Goal: Task Accomplishment & Management: Manage account settings

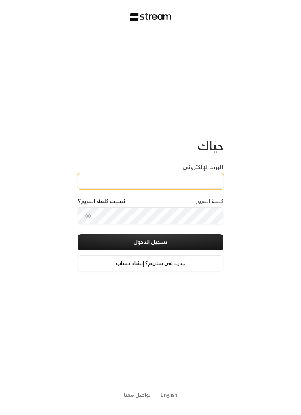
click at [204, 180] on input "البريد الإلكتروني" at bounding box center [150, 180] width 145 height 15
paste input "Reemmalyousef@gmail.com"
type input "Reemmalyousef@gmail.com"
click at [185, 239] on button "تسجيل الدخول" at bounding box center [150, 242] width 145 height 16
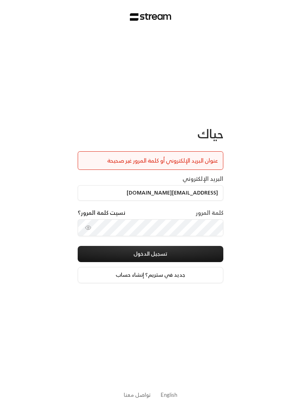
click at [87, 226] on icon "toggle password visibility" at bounding box center [88, 227] width 6 height 6
click at [205, 253] on button "تسجيل الدخول" at bounding box center [150, 254] width 145 height 16
click at [162, 251] on button "تسجيل الدخول" at bounding box center [150, 254] width 145 height 16
click at [212, 254] on button "تسجيل الدخول" at bounding box center [150, 254] width 145 height 16
click at [208, 255] on button "تسجيل الدخول" at bounding box center [150, 254] width 145 height 16
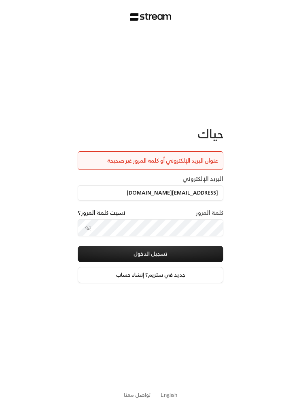
click at [203, 253] on button "تسجيل الدخول" at bounding box center [150, 254] width 145 height 16
click at [107, 250] on button "تسجيل الدخول" at bounding box center [150, 254] width 145 height 16
click at [207, 219] on div "كلمة المرور نسيت كلمة المرور؟" at bounding box center [150, 213] width 145 height 11
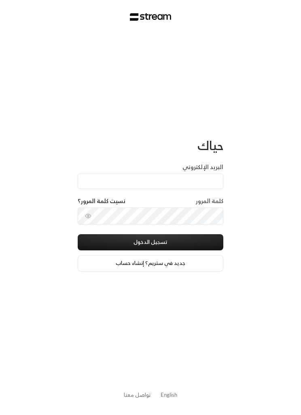
click at [210, 179] on input "البريد الإلكتروني" at bounding box center [150, 180] width 145 height 15
type input "Reemmalyousef@gmail.com"
click at [200, 239] on button "تسجيل الدخول" at bounding box center [150, 242] width 145 height 16
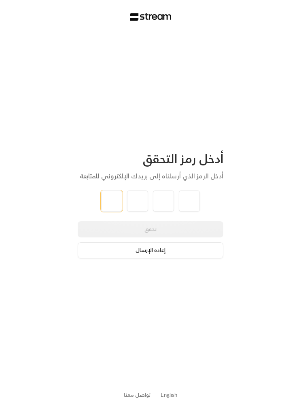
click at [106, 195] on input "tel" at bounding box center [111, 200] width 21 height 21
type input "2"
type input "7"
type input "5"
type input "3"
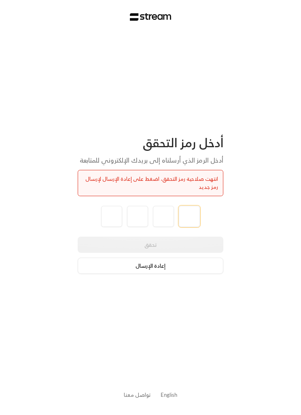
type input "2"
click at [108, 210] on input "tel" at bounding box center [111, 216] width 21 height 21
type input "2"
type input "7"
type input "5"
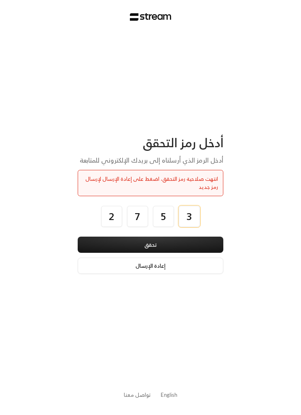
type input "3"
click at [180, 242] on button "تحقق" at bounding box center [150, 244] width 145 height 16
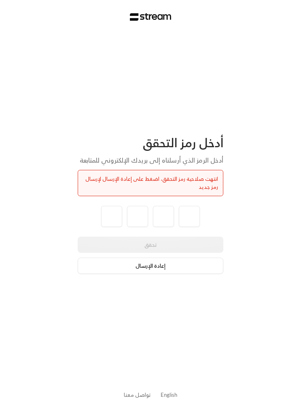
click at [191, 262] on button "إعادة الإرسال" at bounding box center [150, 265] width 145 height 16
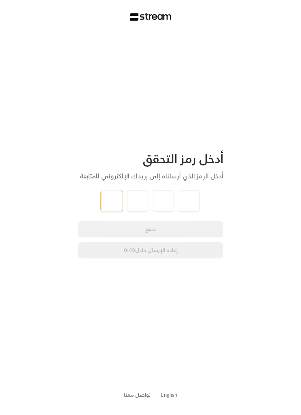
click at [107, 203] on input "tel" at bounding box center [111, 200] width 21 height 21
type input "1"
type input "6"
type input "2"
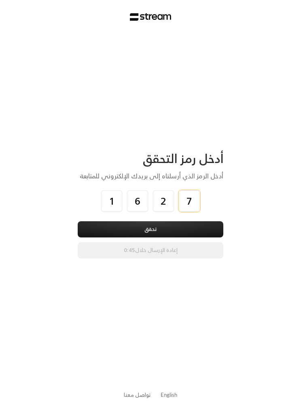
type input "7"
click at [199, 227] on button "تحقق" at bounding box center [150, 229] width 145 height 16
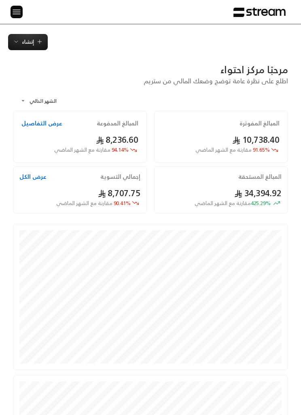
click at [24, 8] on div "الرئيسية لوحة المعلومات الفواتير الاشتراكات روابط الدفع العملاء التسويات كتالوج…" at bounding box center [150, 12] width 301 height 24
click at [30, 42] on span "إنشاء" at bounding box center [28, 41] width 12 height 9
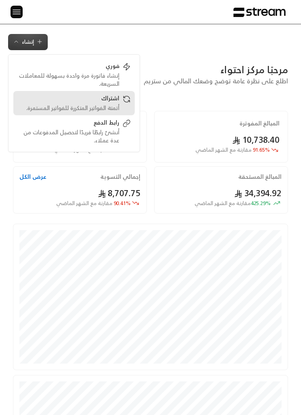
click at [122, 102] on div "اشتراك أتمتة الفواتير المتكررة للفواتير المستمرة." at bounding box center [73, 103] width 113 height 18
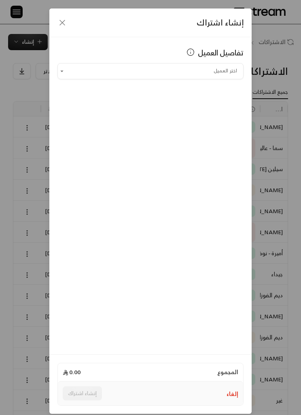
click at [64, 21] on icon "button" at bounding box center [62, 23] width 10 height 10
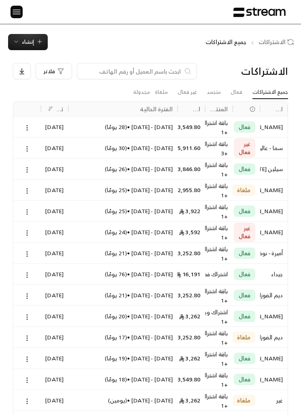
click at [17, 13] on img at bounding box center [17, 12] width 10 height 10
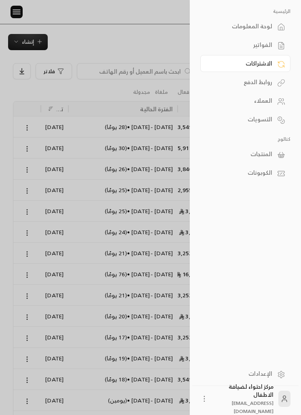
click at [269, 102] on div "العملاء" at bounding box center [241, 101] width 62 height 8
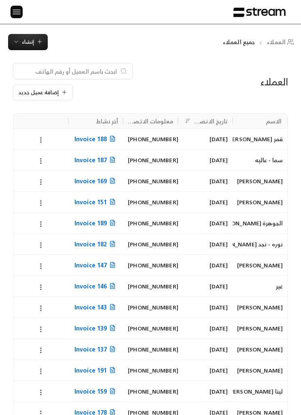
click at [32, 40] on span "إنشاء" at bounding box center [28, 41] width 12 height 9
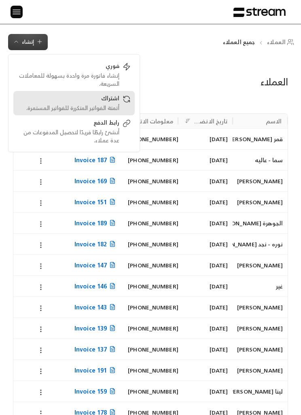
click at [108, 101] on div "اشتراك" at bounding box center [68, 99] width 102 height 10
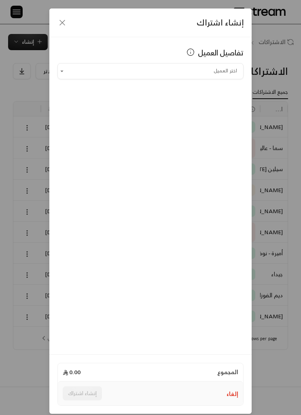
click at [61, 23] on icon "button" at bounding box center [62, 22] width 5 height 5
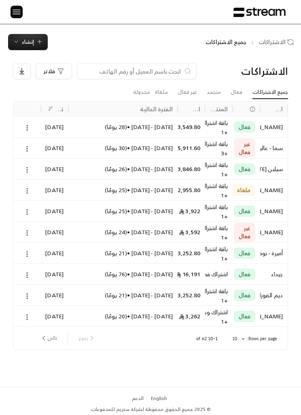
click at [17, 9] on img at bounding box center [17, 12] width 10 height 10
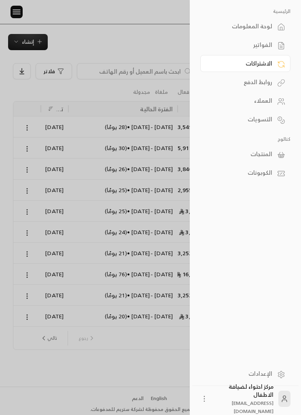
click at [267, 100] on div "العملاء" at bounding box center [241, 101] width 62 height 8
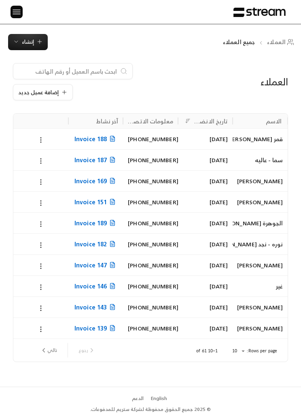
click at [38, 43] on icon "button" at bounding box center [39, 41] width 6 height 6
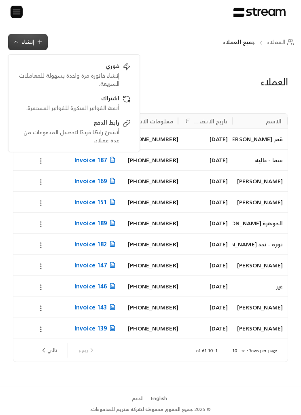
click at [187, 65] on div "إضافة عميل جديد" at bounding box center [103, 81] width 181 height 37
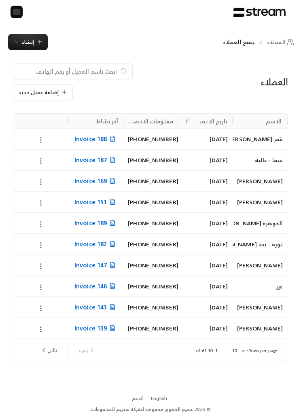
click at [56, 90] on span "إضافة عميل جديد" at bounding box center [38, 92] width 40 height 5
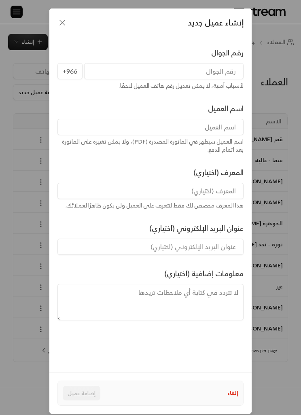
click at [218, 63] on input "tel" at bounding box center [163, 71] width 159 height 16
type input "559333180"
click at [225, 128] on input at bounding box center [150, 127] width 186 height 16
type input "ي"
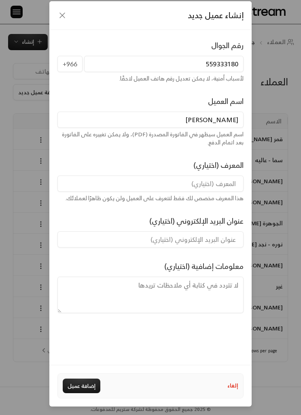
scroll to position [34, 0]
type input "لمى احمد"
click at [92, 159] on div "المعرف (اختياري) هذا المعرف مخصص لك فقط لتتعرف على العميل ولن يكون ظاهرًا لعملا…" at bounding box center [150, 180] width 193 height 43
click at [77, 382] on button "إضافة عميل" at bounding box center [82, 385] width 38 height 15
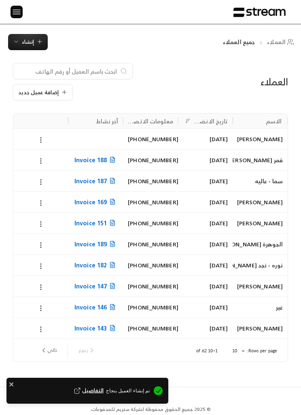
click at [31, 42] on span "إنشاء" at bounding box center [28, 41] width 12 height 9
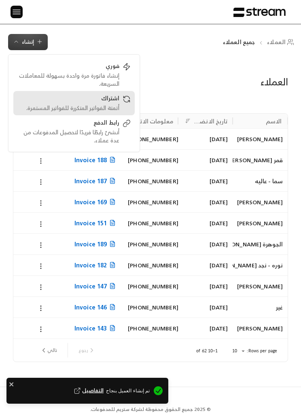
click at [113, 105] on div "أتمتة الفواتير المتكررة للفواتير المستمرة." at bounding box center [68, 108] width 102 height 8
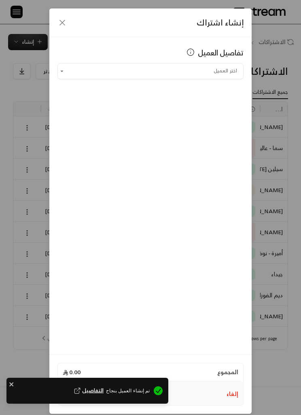
click at [220, 66] on input "اختر العميل" at bounding box center [150, 70] width 186 height 13
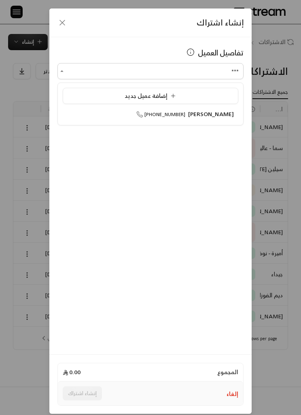
click at [225, 112] on span "لمى احمد" at bounding box center [211, 114] width 46 height 10
type input "**********"
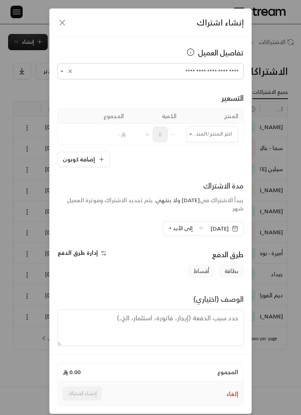
click at [221, 134] on input "اختر العميل" at bounding box center [212, 133] width 52 height 13
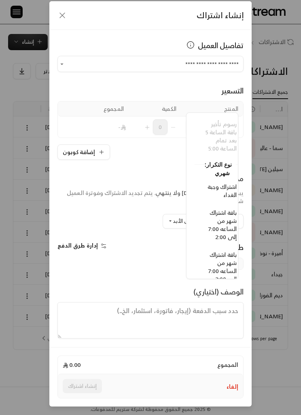
scroll to position [564, -8]
click at [231, 227] on span "باقة اشتراك شهر من الساعه 7:00 إلى 2:00" at bounding box center [222, 224] width 28 height 34
type input "**********"
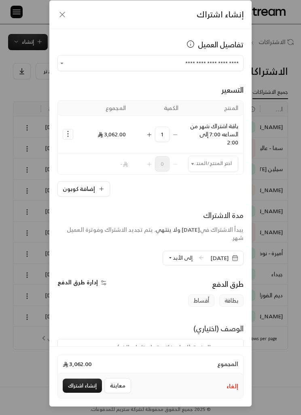
click at [218, 157] on input "اختر العميل" at bounding box center [213, 163] width 50 height 13
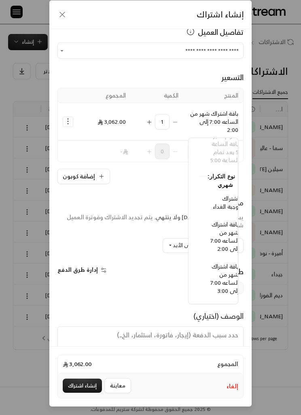
scroll to position [634, -11]
click at [229, 201] on span "اشتراك وجبة الغداء" at bounding box center [226, 202] width 26 height 18
type input "**********"
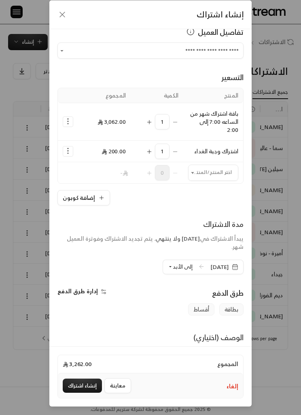
click at [173, 262] on span "إلى الأبد" at bounding box center [183, 266] width 20 height 9
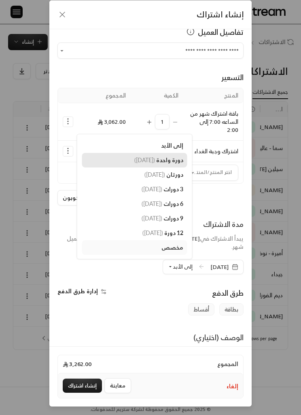
click at [167, 153] on link "دورة واحدة ( 5/11/2025 )" at bounding box center [134, 160] width 105 height 15
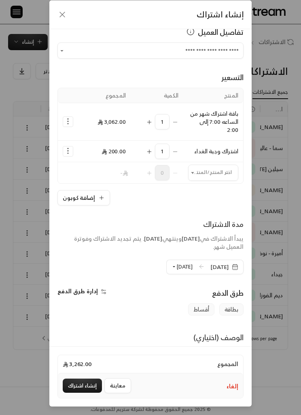
click at [236, 263] on icon "button" at bounding box center [234, 266] width 6 height 6
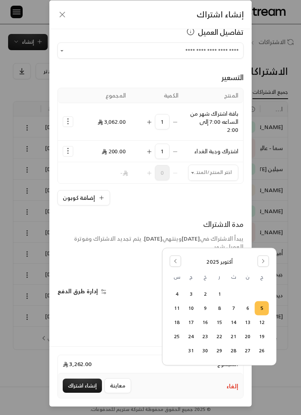
click at [250, 306] on button "6" at bounding box center [247, 307] width 13 height 13
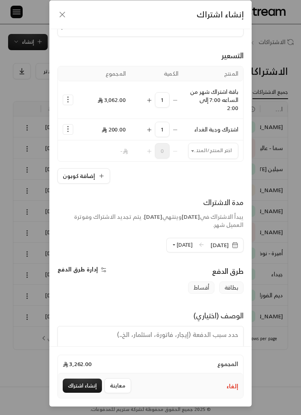
scroll to position [34, 0]
click at [85, 388] on button "إنشاء اشتراك" at bounding box center [82, 385] width 39 height 14
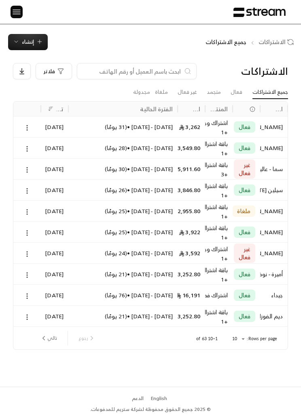
click at [135, 73] on input at bounding box center [131, 71] width 99 height 9
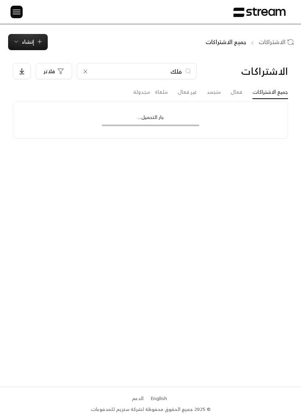
type input "فلك"
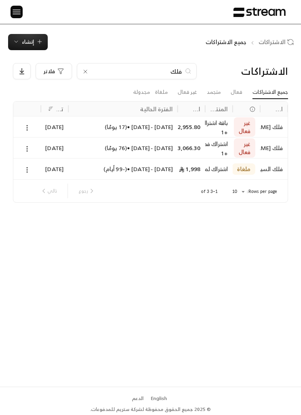
click at [72, 126] on div "23/09/2025 - 23/10/2025 • ( 17 يومًا )" at bounding box center [122, 126] width 109 height 21
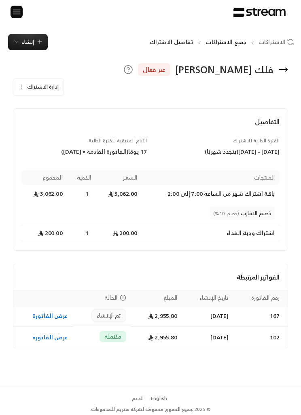
click at [21, 79] on button "إدارة الاشتراك" at bounding box center [38, 87] width 50 height 16
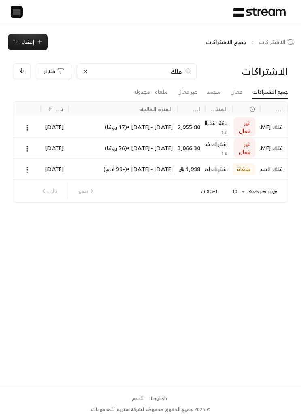
click at [104, 148] on div "24/08/2025 - 21/12/2025 • ( 76 يومًا )" at bounding box center [122, 147] width 99 height 21
click at [40, 124] on div at bounding box center [26, 126] width 27 height 21
click at [76, 154] on div "24/08/2025 - 21/12/2025 • ( 76 يومًا )" at bounding box center [122, 147] width 99 height 21
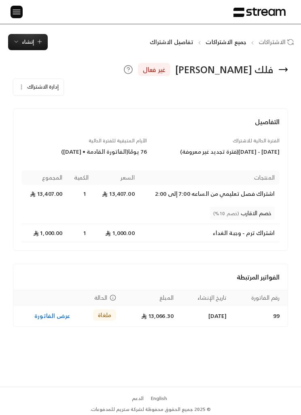
click at [27, 85] on button "إدارة الاشتراك" at bounding box center [38, 87] width 50 height 16
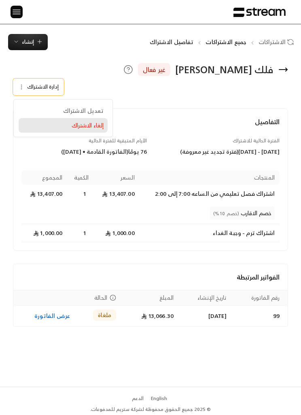
click at [82, 125] on span "إلغاء الاشتراك" at bounding box center [88, 125] width 32 height 7
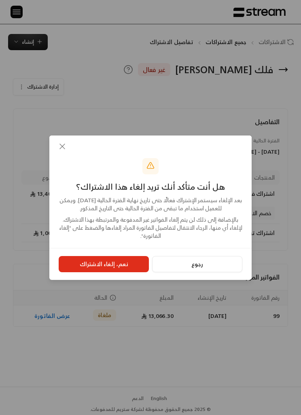
click at [105, 270] on button "نعم، إلغاء الاشتراك" at bounding box center [104, 264] width 90 height 16
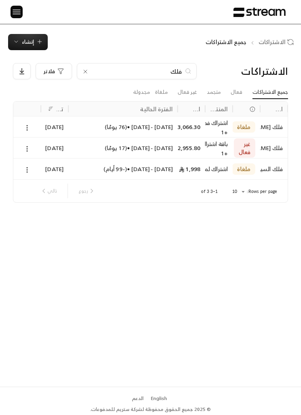
click at [53, 147] on div "23/09/2025" at bounding box center [55, 147] width 18 height 21
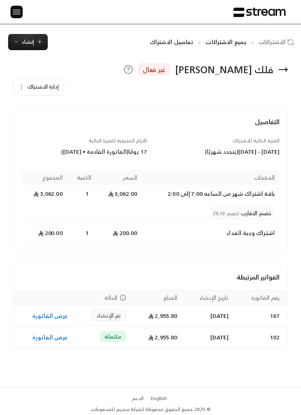
click at [40, 308] on td "عرض الفاتورة" at bounding box center [42, 315] width 59 height 21
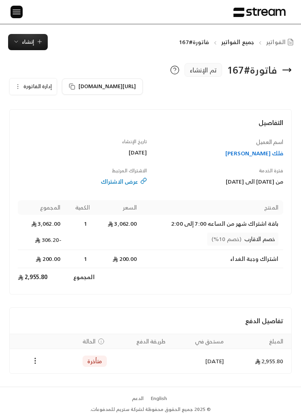
click at [22, 82] on button "إدارة الفاتورة" at bounding box center [33, 86] width 47 height 16
click at [56, 107] on span "تعديل" at bounding box center [40, 110] width 50 height 14
click at [57, 109] on span "تعديل" at bounding box center [40, 110] width 50 height 14
click at [56, 109] on span "تعديل" at bounding box center [40, 110] width 50 height 14
click at [52, 112] on span "تعديل" at bounding box center [40, 110] width 50 height 14
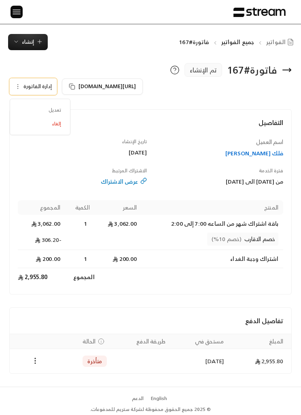
click at [56, 107] on span "تعديل" at bounding box center [40, 110] width 50 height 14
click at [51, 104] on span "تعديل" at bounding box center [40, 110] width 50 height 14
click at [50, 105] on span "تعديل" at bounding box center [40, 110] width 50 height 14
click at [40, 352] on td "Payments" at bounding box center [35, 361] width 51 height 24
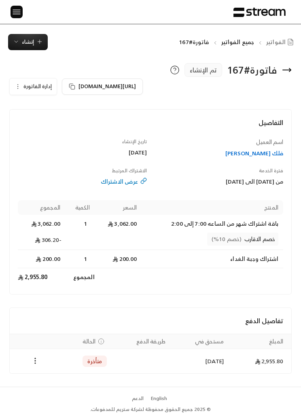
click at [35, 361] on icon "Payments" at bounding box center [35, 360] width 8 height 8
click at [21, 85] on div at bounding box center [150, 207] width 301 height 415
click at [32, 84] on span "إدارة الفاتورة" at bounding box center [37, 86] width 28 height 9
click at [55, 107] on span "تعديل" at bounding box center [40, 110] width 50 height 14
click at [62, 168] on div "الاشتراك المرتبط عرض الاشتراك" at bounding box center [82, 176] width 136 height 19
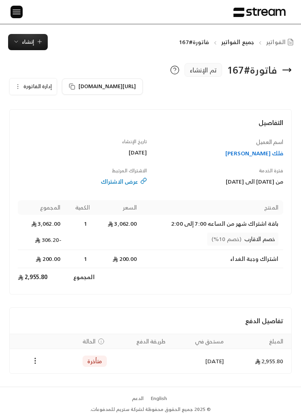
click at [19, 83] on icon "button" at bounding box center [18, 86] width 6 height 6
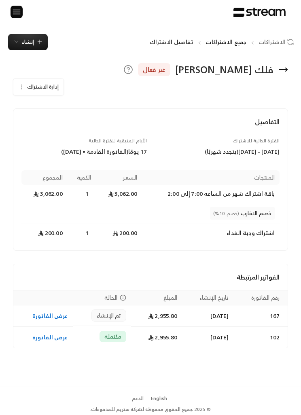
click at [18, 82] on button "إدارة الاشتراك" at bounding box center [38, 87] width 50 height 16
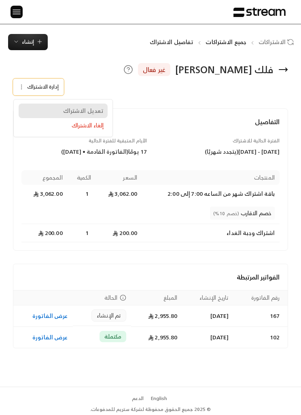
click at [66, 107] on span "تعديل الاشتراك" at bounding box center [83, 110] width 40 height 7
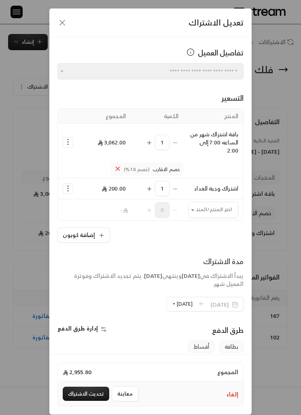
click at [171, 297] on button "23/10/2025" at bounding box center [181, 304] width 21 height 14
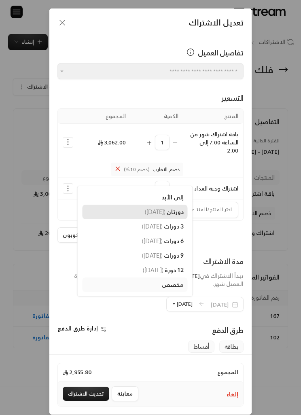
click at [145, 215] on span "( 23/11/2025 )" at bounding box center [155, 211] width 21 height 7
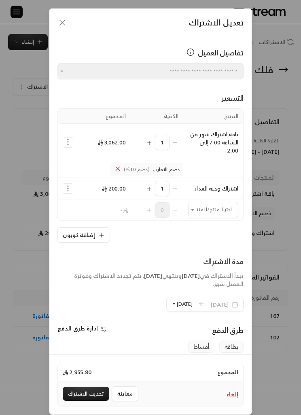
click at [171, 309] on button "23/11/2025" at bounding box center [181, 304] width 21 height 14
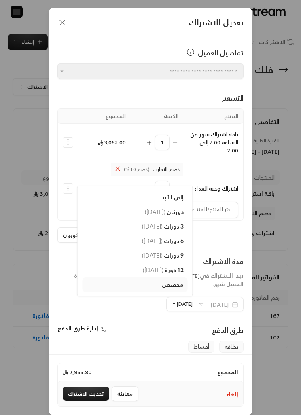
click at [211, 234] on div "إضافة كوبون" at bounding box center [150, 234] width 186 height 15
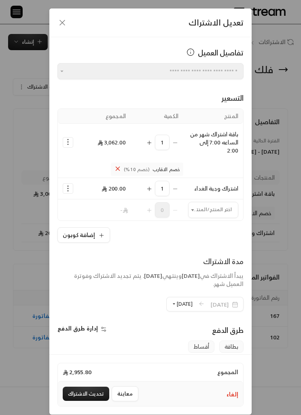
click at [183, 275] on span "23/09/2025" at bounding box center [190, 275] width 18 height 10
click at [65, 22] on icon "button" at bounding box center [62, 23] width 10 height 10
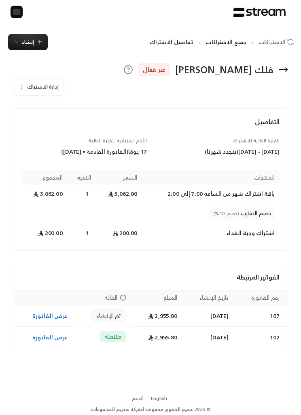
click at [47, 311] on link "عرض الفاتورة" at bounding box center [50, 315] width 36 height 10
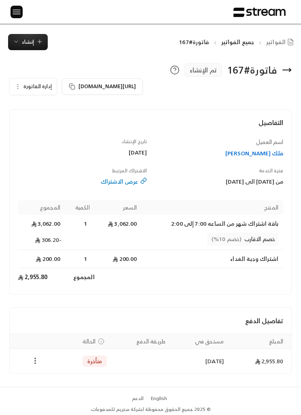
click at [31, 364] on icon "Payments" at bounding box center [35, 360] width 8 height 8
click at [20, 88] on div at bounding box center [150, 207] width 301 height 415
click at [17, 84] on icon "button" at bounding box center [18, 86] width 6 height 6
click at [60, 128] on link "إلغاء" at bounding box center [40, 124] width 50 height 14
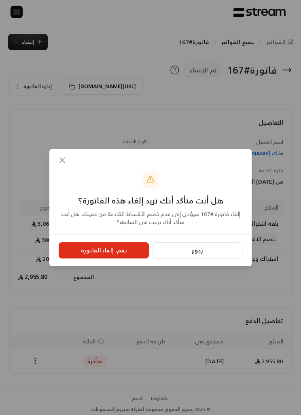
click at [86, 249] on button "نعم، إلغاء الفاتورة" at bounding box center [104, 250] width 90 height 16
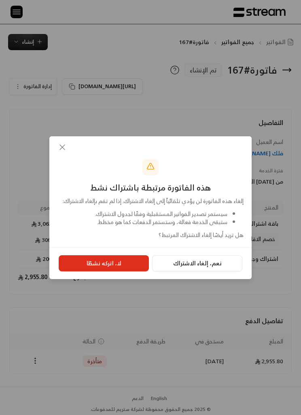
click at [220, 263] on button "نعم، إلغاء الاشتراك" at bounding box center [197, 263] width 90 height 16
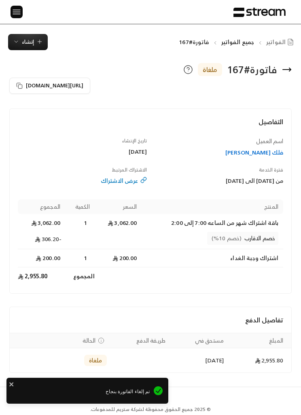
click at [19, 42] on span "إنشاء" at bounding box center [28, 41] width 30 height 9
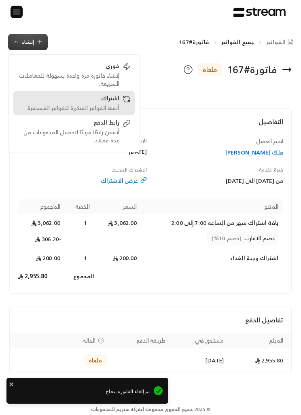
click at [71, 99] on div "اشتراك" at bounding box center [68, 99] width 102 height 10
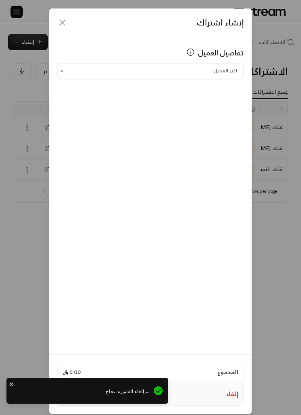
click at [86, 70] on input "اختر العميل" at bounding box center [150, 70] width 186 height 13
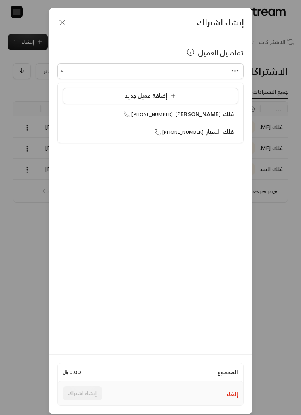
click at [222, 112] on span "فلك محمد السيار" at bounding box center [204, 114] width 59 height 10
type input "**********"
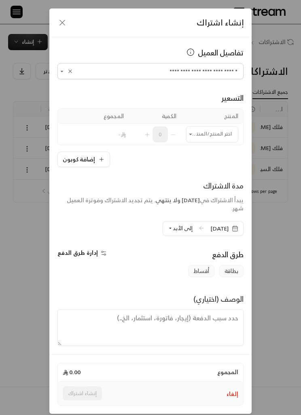
click at [66, 24] on icon "button" at bounding box center [62, 23] width 10 height 10
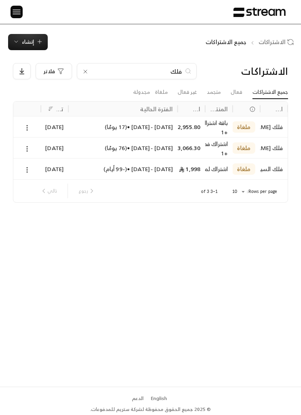
click at [265, 144] on div "فلك محمد السيار" at bounding box center [274, 147] width 18 height 21
click at [268, 124] on div "فلك محمد السيار" at bounding box center [274, 126] width 18 height 21
click at [276, 163] on div "فلك السيار" at bounding box center [274, 168] width 18 height 21
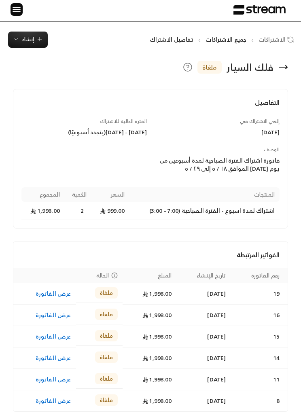
scroll to position [3, 0]
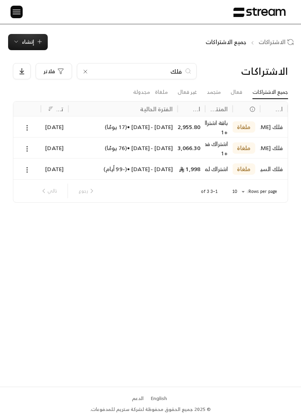
click at [88, 66] on div "فلك" at bounding box center [137, 71] width 120 height 16
click at [88, 71] on icon at bounding box center [85, 71] width 6 height 6
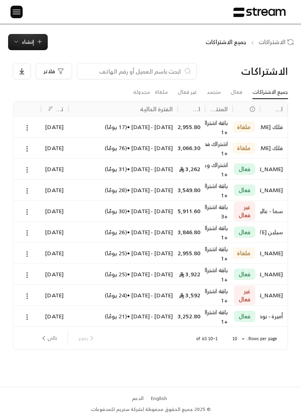
click at [153, 68] on input at bounding box center [131, 71] width 99 height 9
type input "لينا"
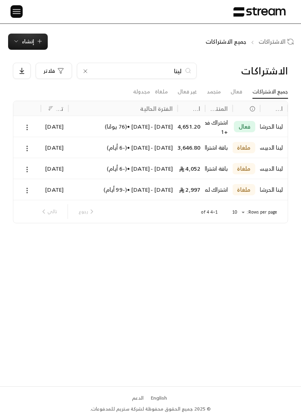
click at [50, 145] on div "28/08/2025" at bounding box center [55, 147] width 18 height 21
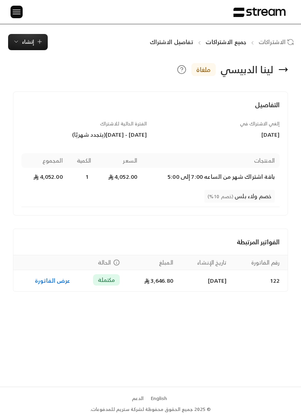
click at [29, 39] on span "إنشاء" at bounding box center [28, 41] width 12 height 9
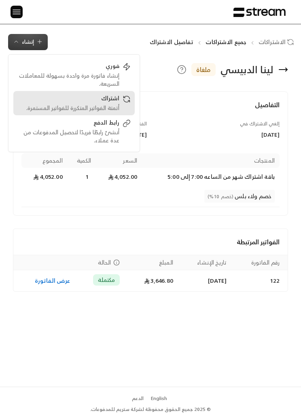
click at [121, 102] on div "اشتراك أتمتة الفواتير المتكررة للفواتير المستمرة." at bounding box center [73, 103] width 113 height 18
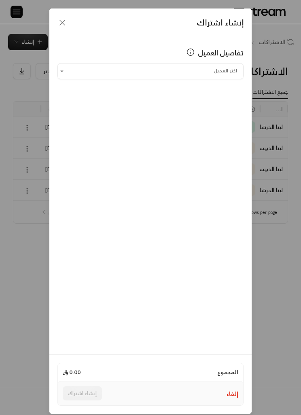
click at [224, 70] on input "اختر العميل" at bounding box center [150, 70] width 186 height 13
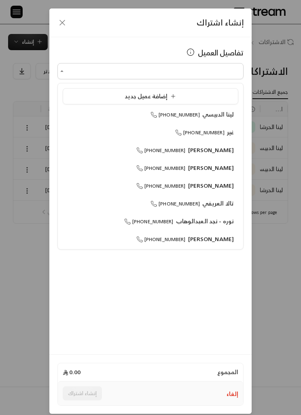
scroll to position [0, 0]
click at [221, 113] on span "لينا الدبيسي" at bounding box center [218, 114] width 32 height 10
type input "**********"
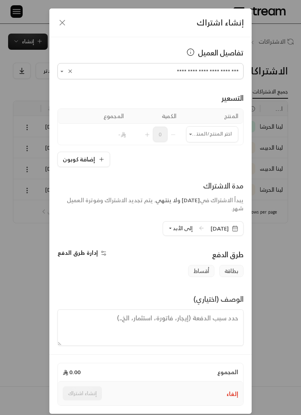
click at [222, 137] on input "اختر العميل" at bounding box center [212, 133] width 52 height 13
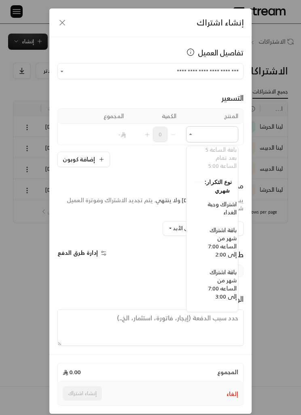
scroll to position [0, 0]
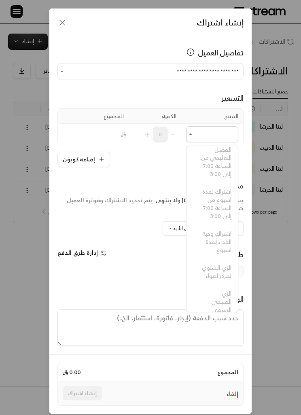
click at [263, 236] on div "**********" at bounding box center [150, 207] width 301 height 415
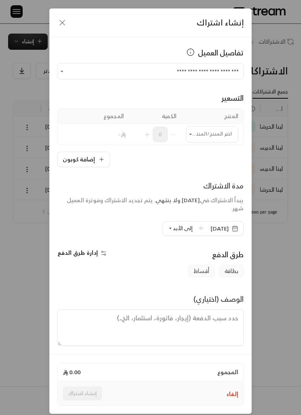
click at [66, 21] on icon "button" at bounding box center [62, 23] width 10 height 10
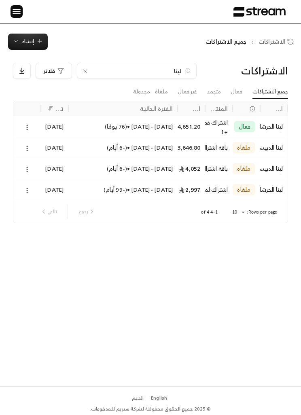
click at [32, 42] on span "إنشاء" at bounding box center [28, 41] width 12 height 9
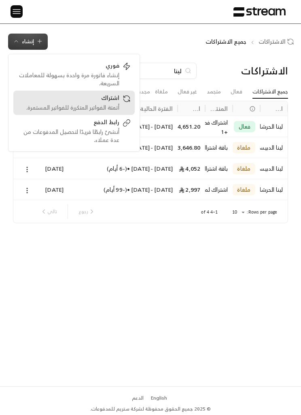
click at [122, 104] on div "اشتراك أتمتة الفواتير المتكررة للفواتير المستمرة." at bounding box center [73, 103] width 113 height 18
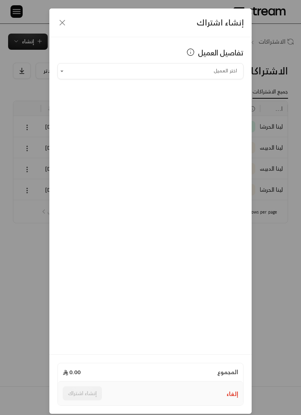
click at [208, 72] on input "اختر العميل" at bounding box center [150, 70] width 186 height 13
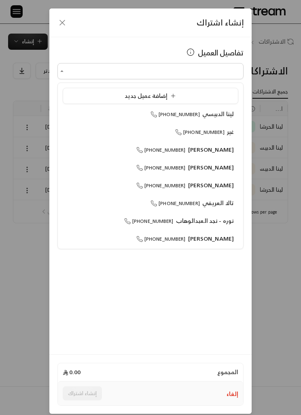
click at [223, 110] on span "لينا الدبيسي" at bounding box center [218, 114] width 32 height 10
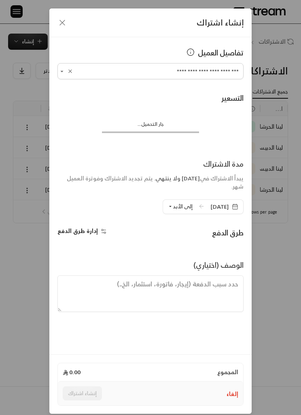
type input "**********"
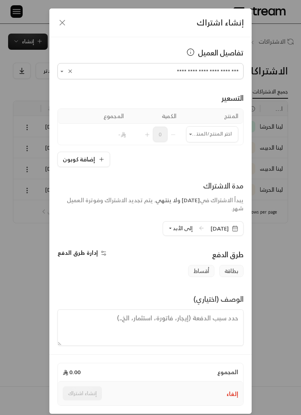
click at [222, 135] on input "اختر العميل" at bounding box center [212, 133] width 52 height 13
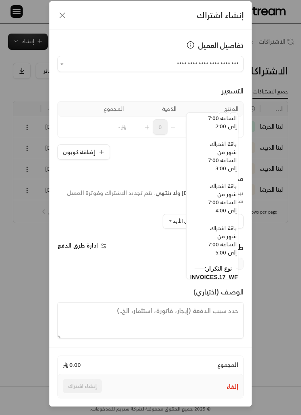
scroll to position [680, -8]
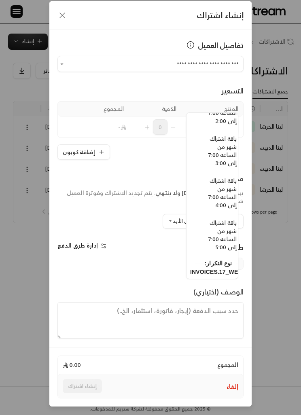
click at [230, 231] on span "باقة اشتراك شهر من الساعه 7:00 إلى 5:00" at bounding box center [222, 234] width 28 height 34
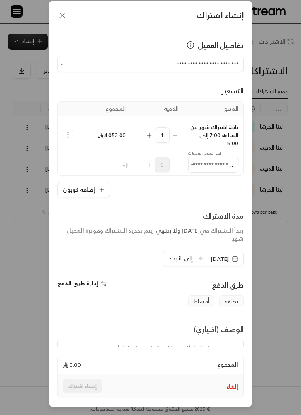
type input "**********"
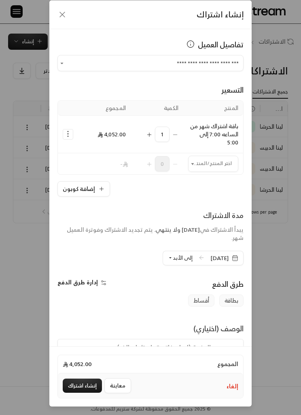
click at [69, 181] on button "إضافة كوبون" at bounding box center [83, 188] width 53 height 15
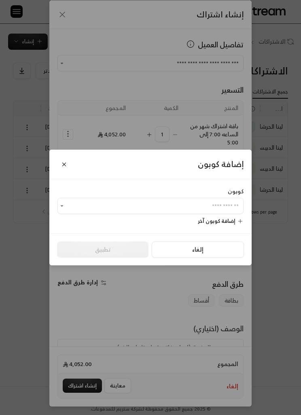
click at [61, 116] on div "إضافة كوبون كوبون ​ إضافة كوبون آخر إلغاء تطبيق" at bounding box center [150, 207] width 301 height 415
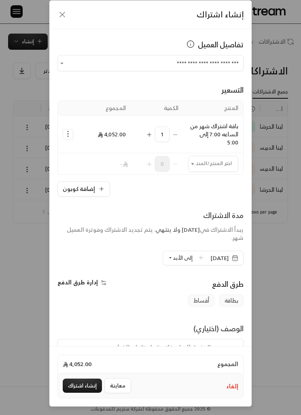
scroll to position [8, 0]
click at [62, 107] on th "Selected Products" at bounding box center [68, 108] width 20 height 15
click at [71, 126] on td "Selected Products" at bounding box center [68, 135] width 20 height 38
click at [67, 133] on icon "Selected Products" at bounding box center [68, 134] width 8 height 8
click at [86, 149] on link "إضافة كوبون" at bounding box center [93, 153] width 50 height 13
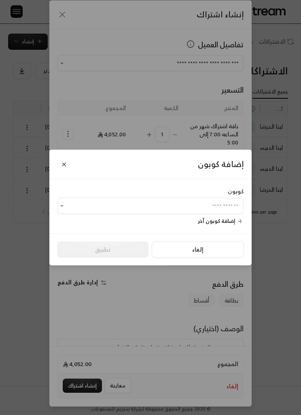
click at [110, 200] on input "اختر العميل" at bounding box center [150, 205] width 186 height 13
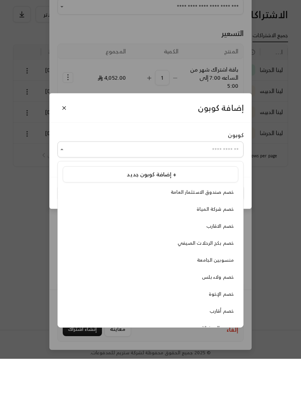
click at [231, 312] on span "منسوبين الجامعة" at bounding box center [215, 316] width 37 height 8
type input "**********"
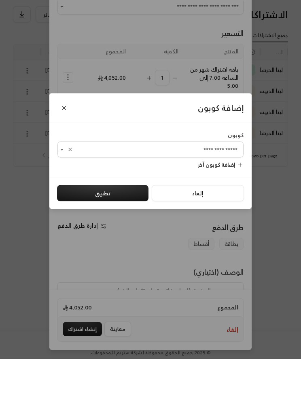
click at [126, 241] on button "تطبيق" at bounding box center [102, 249] width 91 height 16
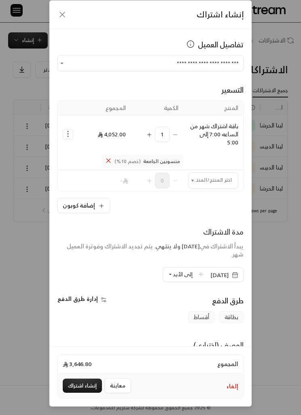
scroll to position [8, 0]
click at [179, 271] on span "إلى الأبد" at bounding box center [183, 274] width 20 height 9
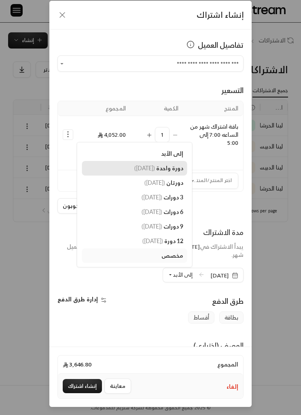
click at [162, 171] on span "دورة واحدة" at bounding box center [169, 167] width 27 height 7
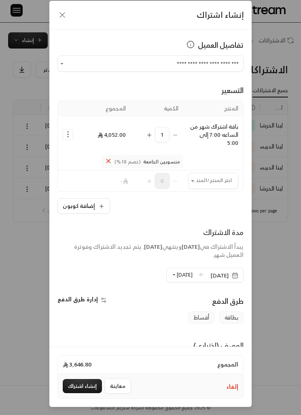
click at [236, 271] on span "5/10/2025" at bounding box center [224, 275] width 28 height 8
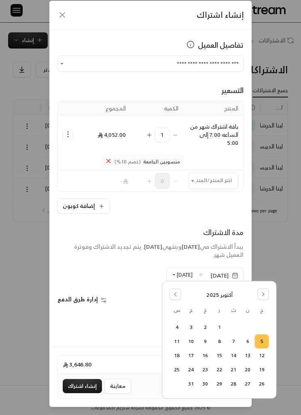
click at [206, 326] on button "2" at bounding box center [204, 326] width 13 height 13
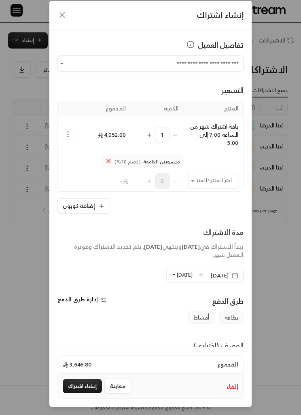
click at [176, 272] on span "2/11/2025" at bounding box center [184, 274] width 16 height 9
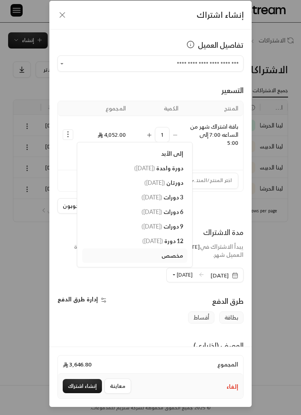
click at [129, 331] on div "**********" at bounding box center [150, 187] width 202 height 317
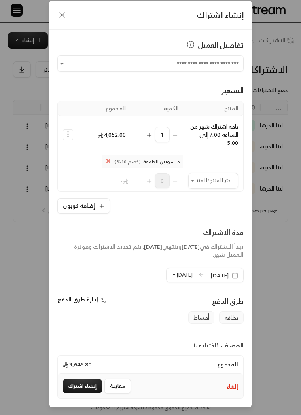
click at [89, 393] on button "إنشاء اشتراك" at bounding box center [82, 386] width 39 height 14
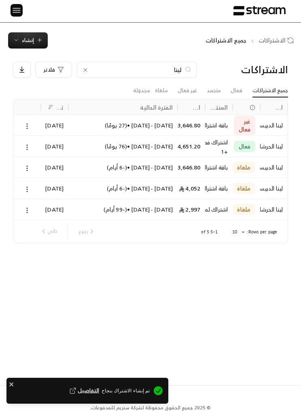
click at [25, 122] on icon at bounding box center [26, 125] width 7 height 7
click at [39, 144] on link "عرض" at bounding box center [35, 146] width 19 height 14
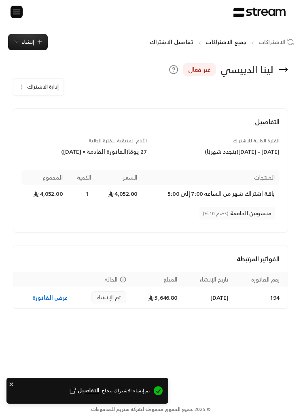
click at [51, 296] on link "عرض الفاتورة" at bounding box center [50, 297] width 36 height 10
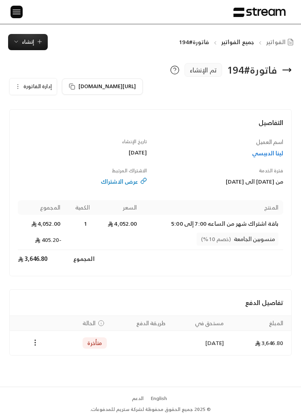
click at [38, 343] on icon "Payments" at bounding box center [35, 342] width 8 height 8
click at [72, 359] on li "تغيير الحالة الى مدفوعة" at bounding box center [63, 363] width 59 height 14
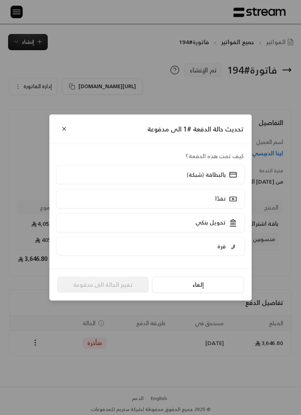
click at [229, 227] on icon at bounding box center [233, 223] width 8 height 8
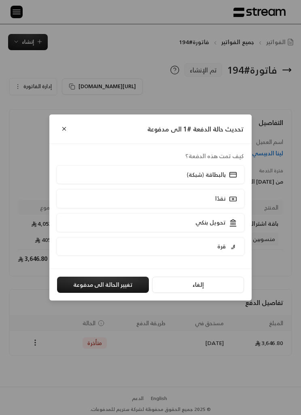
click at [112, 293] on button "تغيير الحالة الى مدفوعة" at bounding box center [103, 284] width 92 height 16
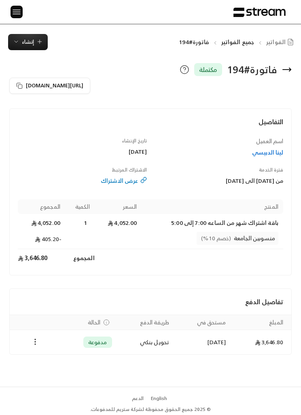
scroll to position [26, 0]
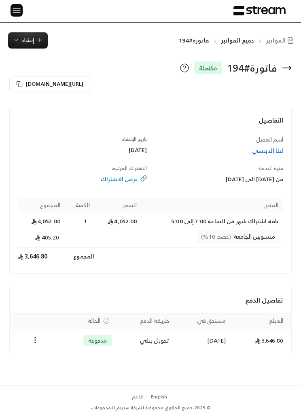
click at [37, 37] on icon "button" at bounding box center [39, 40] width 6 height 6
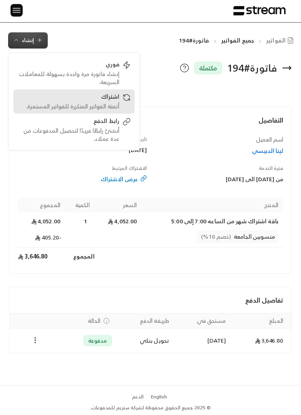
click at [116, 102] on div "أتمتة الفواتير المتكررة للفواتير المستمرة." at bounding box center [68, 106] width 102 height 8
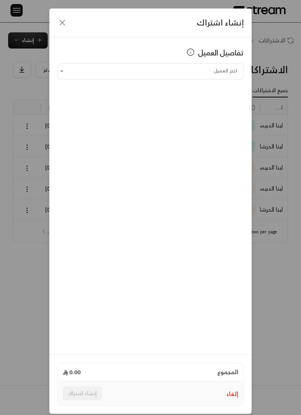
scroll to position [0, 0]
click at [202, 72] on input "اختر العميل" at bounding box center [150, 70] width 186 height 13
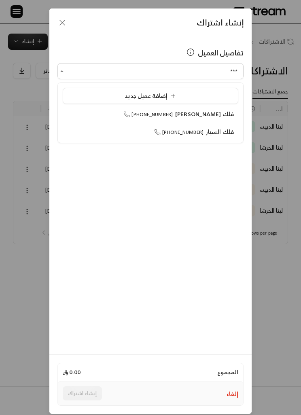
click at [214, 107] on li "فلك محمد السيار +966544777753" at bounding box center [150, 113] width 175 height 15
type input "**********"
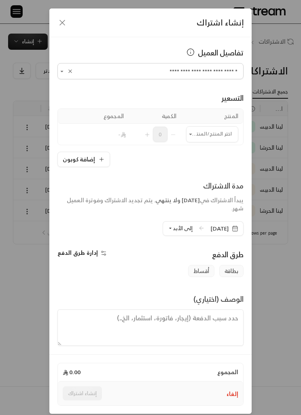
click at [222, 129] on input "اختر العميل" at bounding box center [212, 133] width 52 height 13
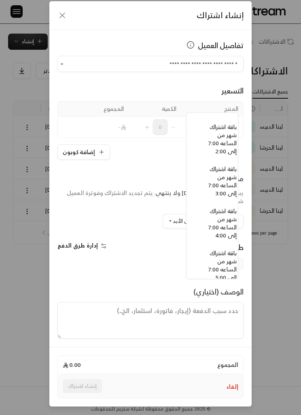
scroll to position [649, -8]
click at [225, 143] on span "باقة اشتراك شهر من الساعه 7:00 إلى 2:00" at bounding box center [222, 139] width 28 height 34
type input "**********"
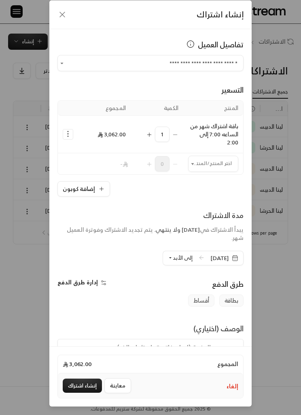
click at [173, 253] on span "إلى الأبد" at bounding box center [183, 257] width 20 height 9
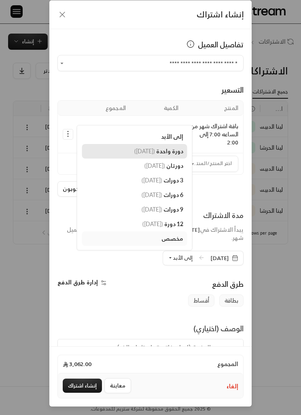
click at [158, 147] on span "دورة واحدة" at bounding box center [169, 150] width 27 height 7
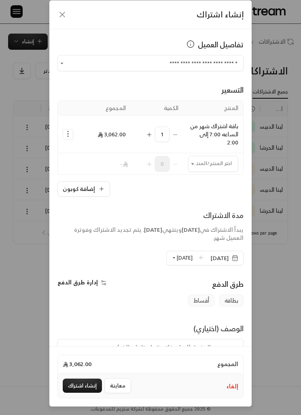
click at [235, 256] on rect "button" at bounding box center [234, 258] width 5 height 5
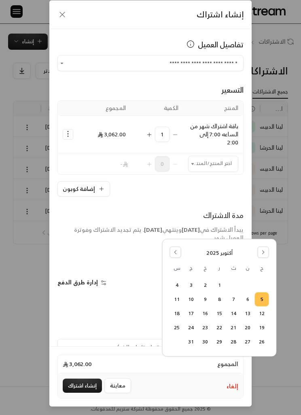
click at [213, 157] on input "اختر العميل" at bounding box center [213, 163] width 50 height 13
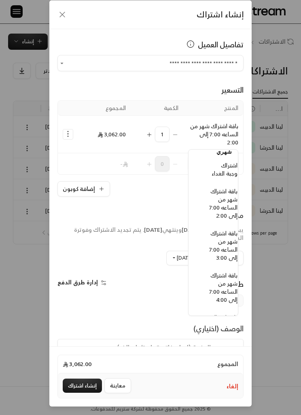
scroll to position [678, -8]
click at [224, 169] on span "اشتراك وجبة الغداء" at bounding box center [223, 169] width 26 height 18
type input "**********"
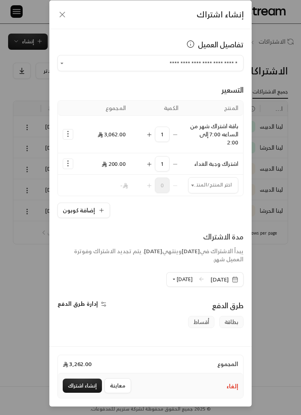
click at [65, 130] on icon "Selected Products" at bounding box center [68, 134] width 8 height 8
click at [112, 150] on span "إضافة كوبون" at bounding box center [100, 154] width 28 height 8
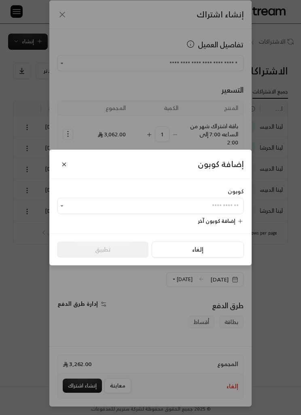
click at [223, 201] on input "اختر العميل" at bounding box center [150, 205] width 186 height 13
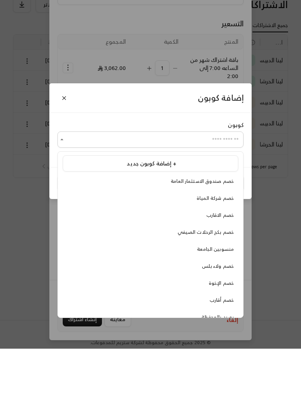
scroll to position [1, 0]
click at [225, 362] on span "خصم أقارب" at bounding box center [221, 366] width 24 height 8
type input "*********"
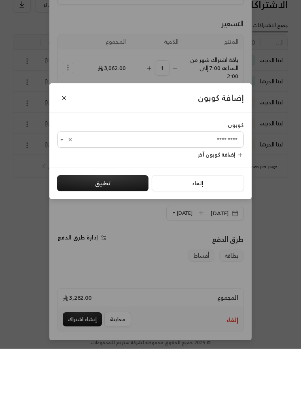
click at [134, 241] on button "تطبيق" at bounding box center [102, 249] width 91 height 16
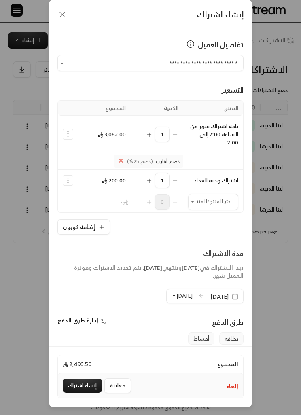
scroll to position [8, 0]
click at [124, 160] on icon "Selected Products" at bounding box center [120, 160] width 7 height 7
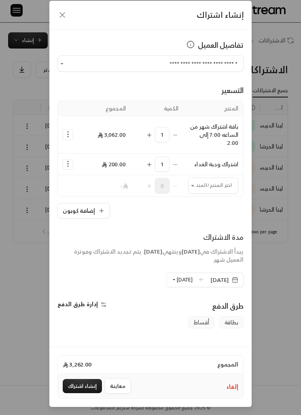
click at [68, 132] on circle "Selected Products" at bounding box center [67, 132] width 1 height 1
click at [88, 154] on span "إضافة كوبون" at bounding box center [100, 154] width 28 height 8
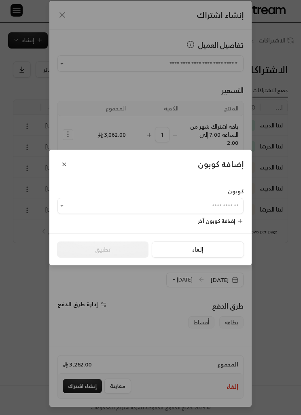
click at [99, 213] on input "اختر العميل" at bounding box center [150, 205] width 186 height 13
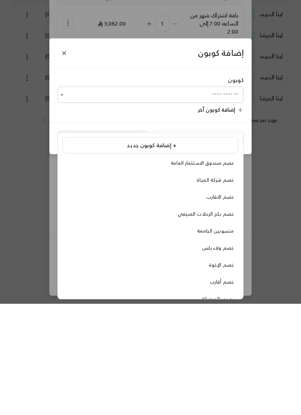
scroll to position [28, 0]
click at [212, 303] on span "خصم الاقارب" at bounding box center [219, 307] width 27 height 8
type input "**********"
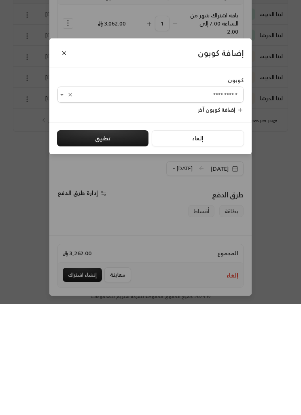
click at [89, 241] on button "تطبيق" at bounding box center [102, 249] width 91 height 16
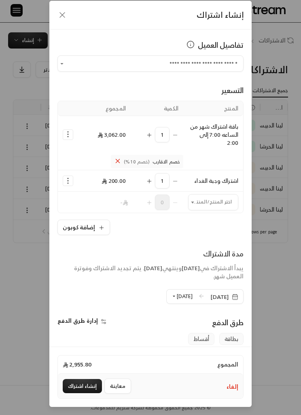
click at [72, 393] on button "إنشاء اشتراك" at bounding box center [82, 386] width 39 height 14
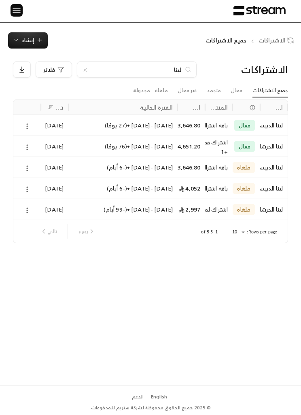
click at [38, 44] on span "إنشاء" at bounding box center [28, 40] width 30 height 9
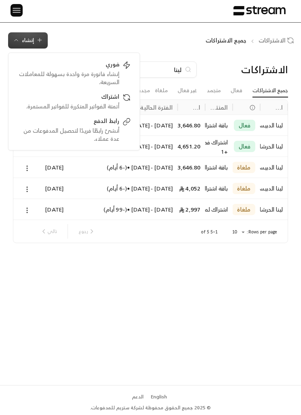
click at [72, 24] on div "الاشتراكات جميع الاشتراكات إنشاء فوري إنشاء فاتورة مرة واحدة بسهولة للمعاملات ا…" at bounding box center [150, 204] width 301 height 362
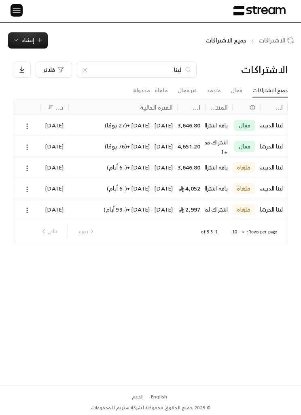
click at [12, 39] on button "إنشاء" at bounding box center [28, 40] width 40 height 16
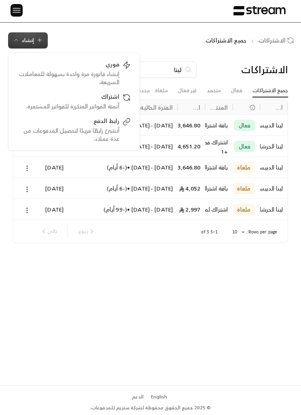
click at [146, 32] on div "الاشتراكات جميع الاشتراكات إنشاء فوري إنشاء فاتورة مرة واحدة بسهولة للمعاملات ا…" at bounding box center [150, 40] width 301 height 16
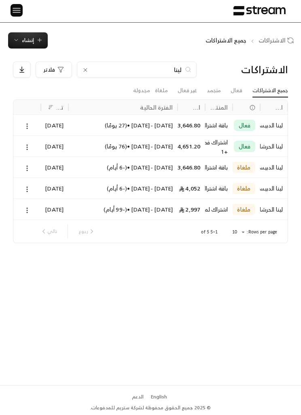
click at [88, 66] on div at bounding box center [85, 69] width 6 height 7
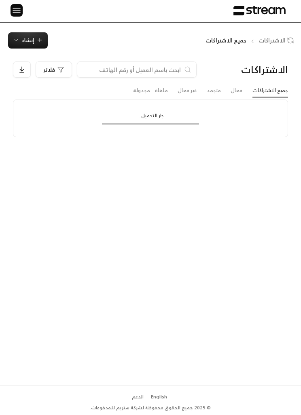
click at [35, 36] on span "إنشاء" at bounding box center [28, 40] width 30 height 9
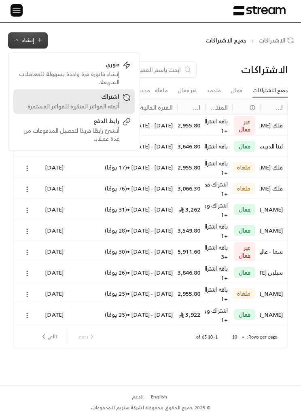
click at [112, 101] on div "اشتراك" at bounding box center [68, 98] width 102 height 10
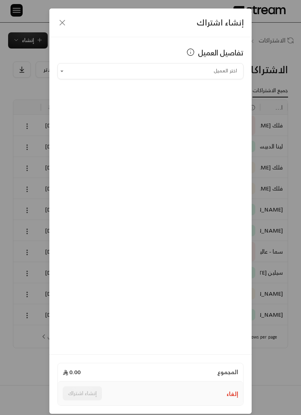
click at [67, 23] on icon "button" at bounding box center [62, 23] width 10 height 10
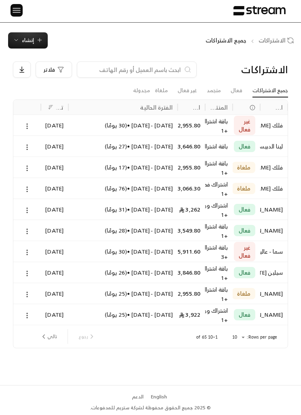
click at [15, 5] on img at bounding box center [17, 10] width 10 height 10
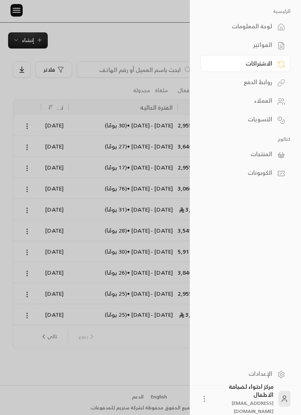
click at [272, 42] on link "الفواتير" at bounding box center [245, 44] width 90 height 17
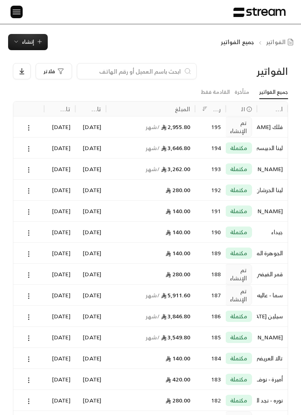
click at [15, 13] on img at bounding box center [17, 12] width 10 height 10
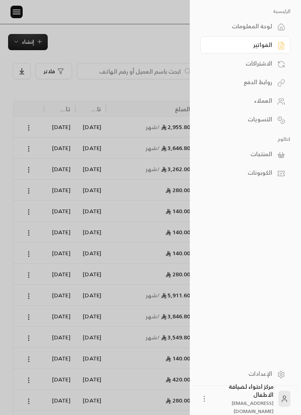
click at [248, 99] on div "العملاء" at bounding box center [241, 101] width 62 height 8
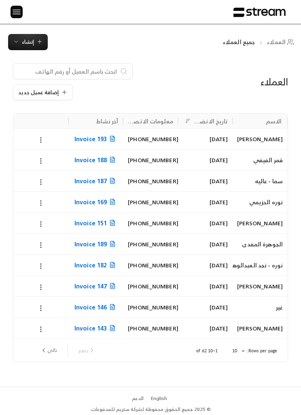
click at [36, 85] on button "إضافة عميل جديد" at bounding box center [43, 92] width 60 height 16
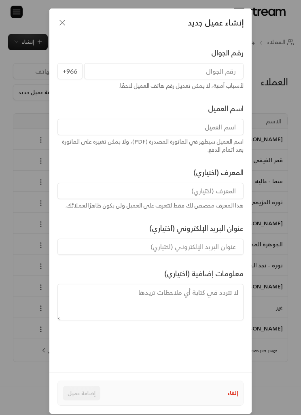
click at [109, 76] on input "tel" at bounding box center [163, 71] width 159 height 16
click at [108, 129] on input at bounding box center [150, 127] width 186 height 16
type input "سمو المهنا"
click at [222, 63] on input "tel" at bounding box center [163, 71] width 159 height 16
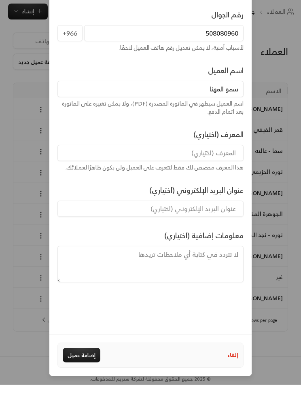
scroll to position [34, 0]
type input "508080960"
click at [118, 287] on div "رقم الجوال +966 508080960 لأسباب أمنية، لا يمكن تعديل رقم هاتف العميل لاحقًا. ا…" at bounding box center [150, 197] width 202 height 335
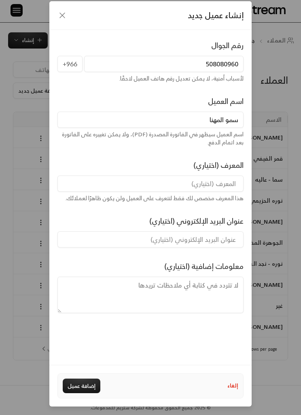
scroll to position [7, 0]
click at [84, 393] on button "إضافة عميل" at bounding box center [82, 385] width 38 height 15
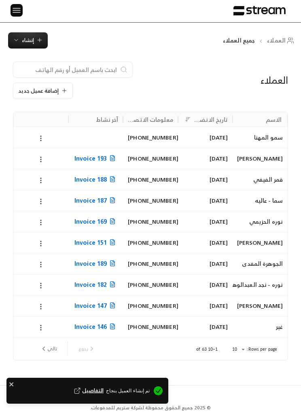
click at [27, 38] on span "إنشاء" at bounding box center [28, 40] width 12 height 9
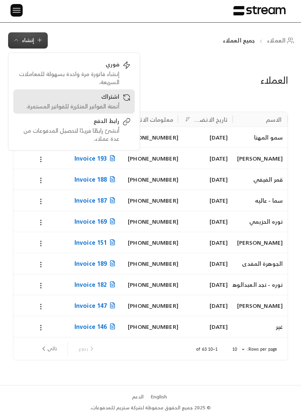
click at [120, 100] on div "اشتراك أتمتة الفواتير المتكررة للفواتير المستمرة." at bounding box center [73, 102] width 113 height 18
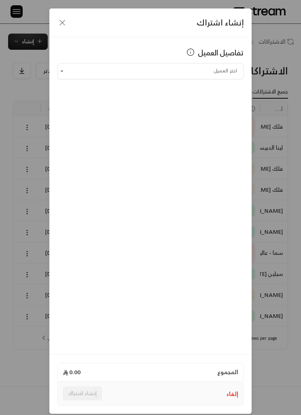
scroll to position [0, 0]
click at [214, 77] on input "اختر العميل" at bounding box center [150, 70] width 186 height 13
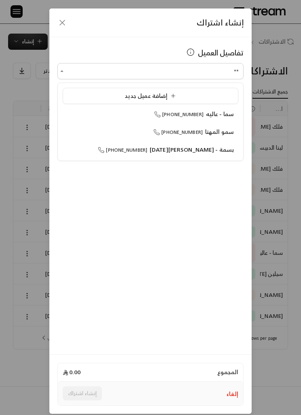
click at [223, 133] on span "سمو المهنا" at bounding box center [219, 131] width 29 height 10
type input "**********"
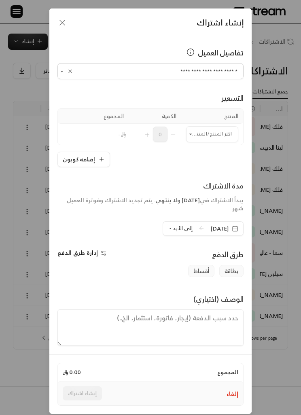
click at [225, 136] on input "اختر العميل" at bounding box center [212, 133] width 52 height 13
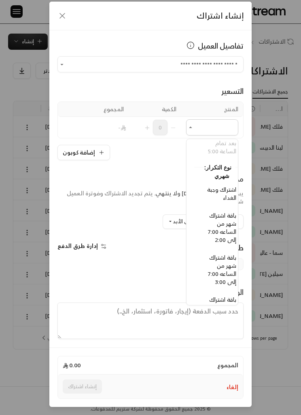
scroll to position [594, -8]
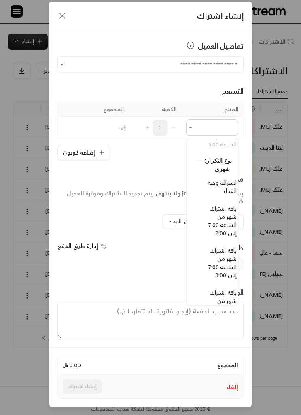
click at [225, 225] on span "باقة اشتراك شهر من الساعه 7:00 إلى 2:00" at bounding box center [222, 220] width 28 height 34
type input "**********"
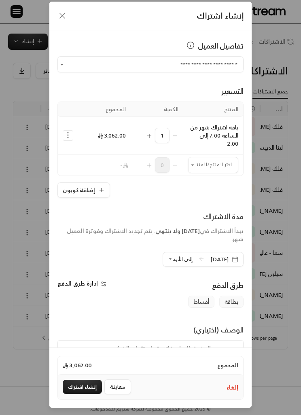
click at [217, 169] on input "اختر العميل" at bounding box center [213, 164] width 50 height 13
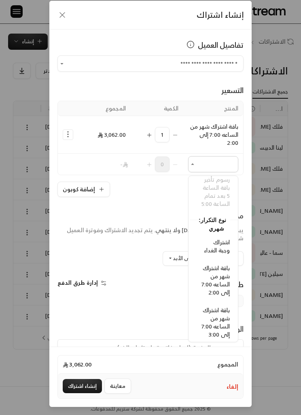
scroll to position [630, -1]
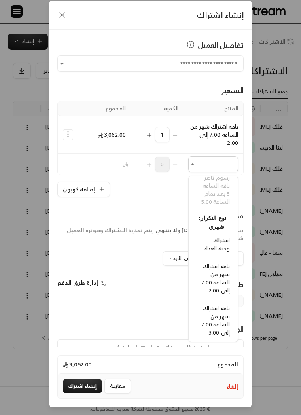
click at [222, 243] on span "اشتراك وجبة الغداء" at bounding box center [217, 244] width 26 height 18
type input "**********"
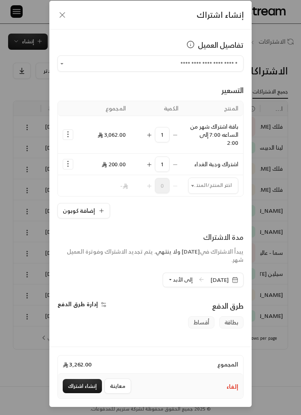
click at [67, 138] on icon "Selected Products" at bounding box center [68, 134] width 8 height 8
click at [173, 277] on span "إلى الأبد" at bounding box center [183, 279] width 20 height 9
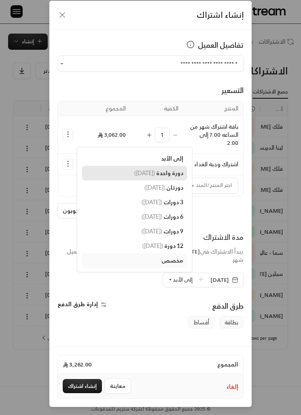
click at [162, 171] on span "دورة واحدة" at bounding box center [169, 172] width 27 height 7
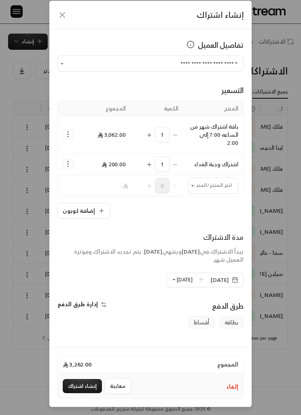
click at [76, 393] on button "إنشاء اشتراك" at bounding box center [82, 386] width 39 height 14
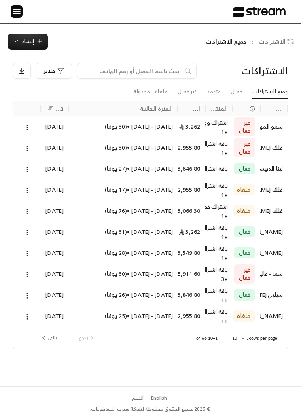
click at [111, 67] on input at bounding box center [131, 70] width 99 height 9
type input "ن"
type input "محم"
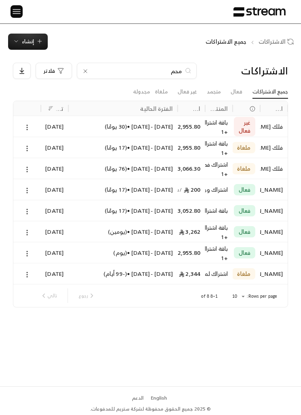
click at [120, 250] on div "08/09/2025 - 07/10/2025 • ( يوم )" at bounding box center [122, 252] width 99 height 21
click at [80, 70] on div "محم" at bounding box center [137, 71] width 120 height 16
click at [84, 71] on icon at bounding box center [85, 71] width 6 height 6
click at [82, 67] on input at bounding box center [131, 71] width 99 height 9
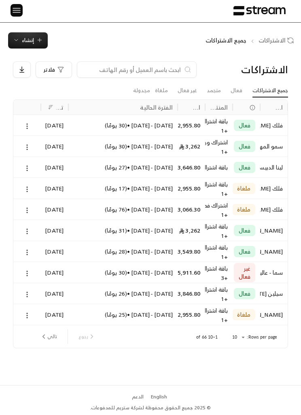
click at [162, 262] on div "05/10/2025 - 05/11/2025 • ( 30 يومًا )" at bounding box center [122, 272] width 99 height 21
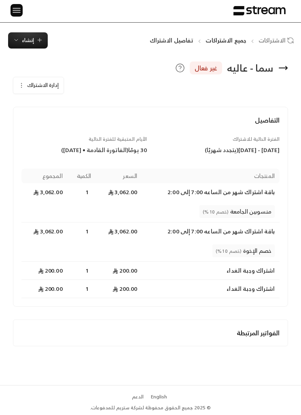
scroll to position [0, 0]
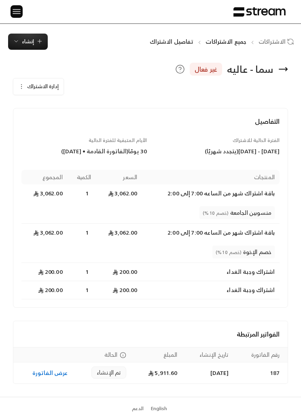
click at [25, 87] on button "إدارة الاشتراك" at bounding box center [38, 86] width 50 height 16
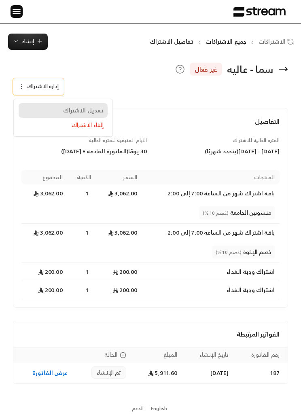
click at [66, 111] on span "تعديل الاشتراك" at bounding box center [83, 110] width 40 height 7
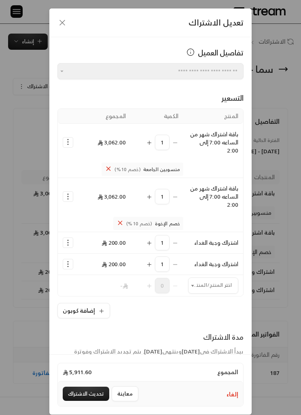
click at [66, 19] on icon "button" at bounding box center [62, 23] width 10 height 10
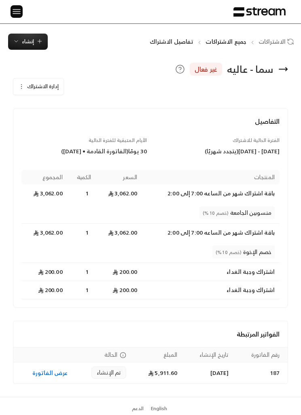
click at [31, 82] on span "إدارة الاشتراك" at bounding box center [43, 86] width 32 height 9
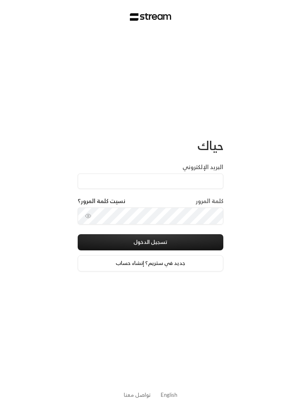
click at [204, 168] on label "البريد الإلكتروني" at bounding box center [202, 167] width 41 height 8
click at [204, 173] on input "البريد الإلكتروني" at bounding box center [150, 180] width 145 height 15
click at [213, 173] on input "البريد الإلكتروني" at bounding box center [150, 180] width 145 height 15
paste input "[EMAIL_ADDRESS][DOMAIN_NAME]"
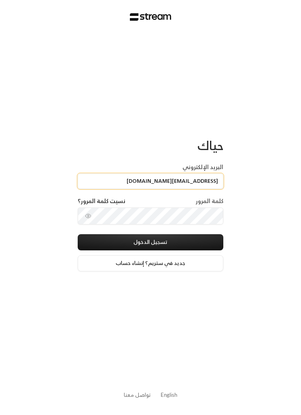
type input "[EMAIL_ADDRESS][DOMAIN_NAME]"
